Goal: Find specific page/section

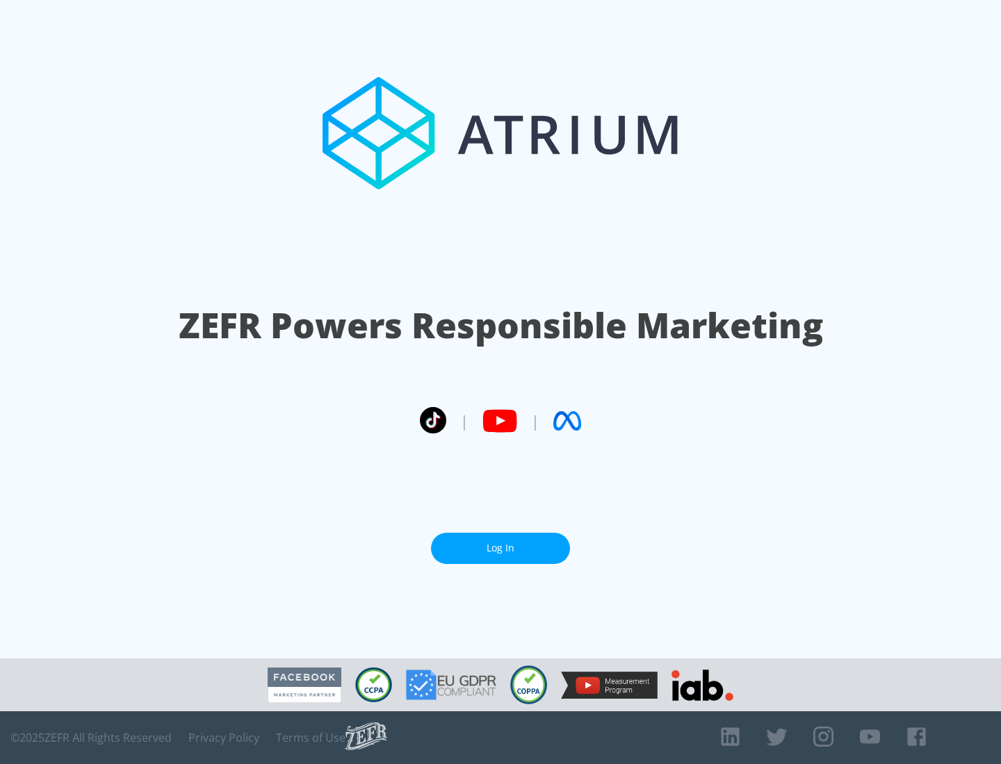
click at [500, 548] on link "Log In" at bounding box center [500, 548] width 139 height 31
